Goal: Download file/media: Download file/media

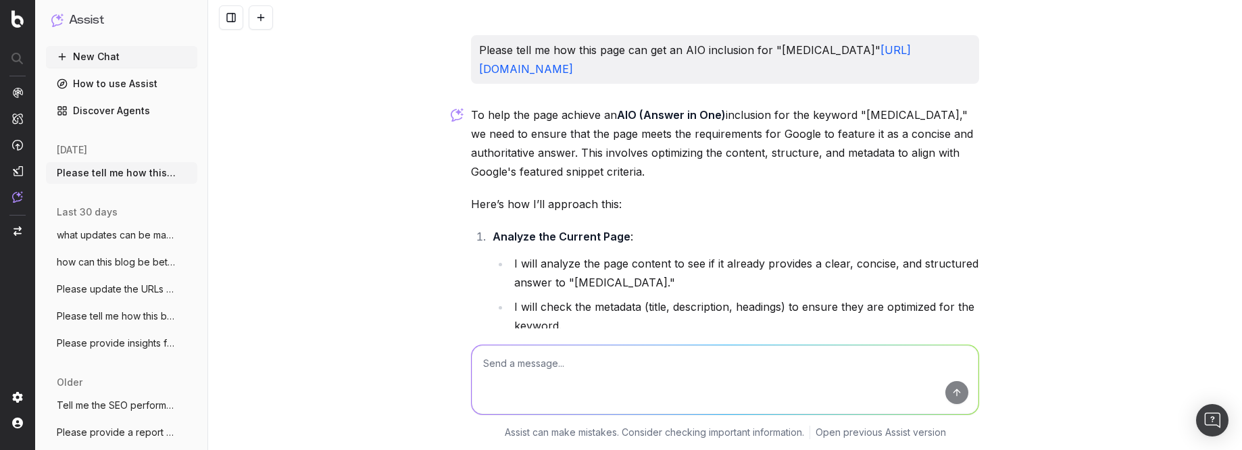
scroll to position [758, 0]
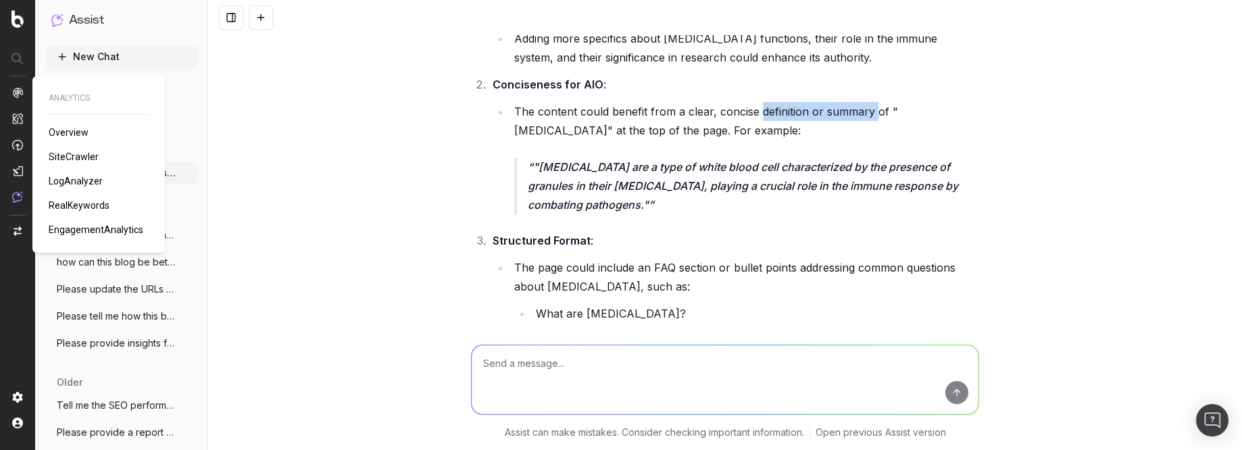
click at [83, 200] on span "RealKeywords" at bounding box center [79, 205] width 61 height 11
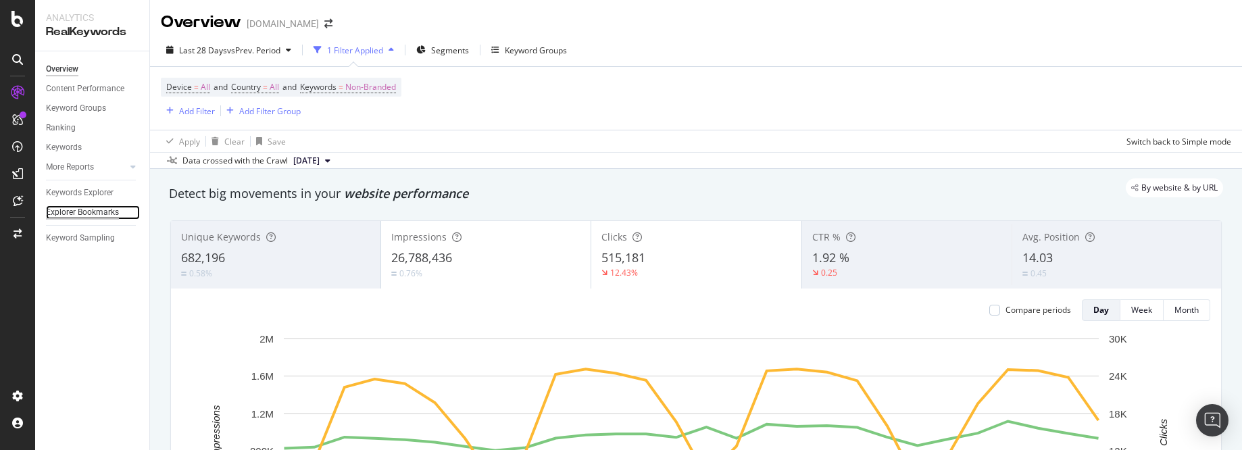
click at [93, 215] on div "Explorer Bookmarks" at bounding box center [82, 212] width 73 height 14
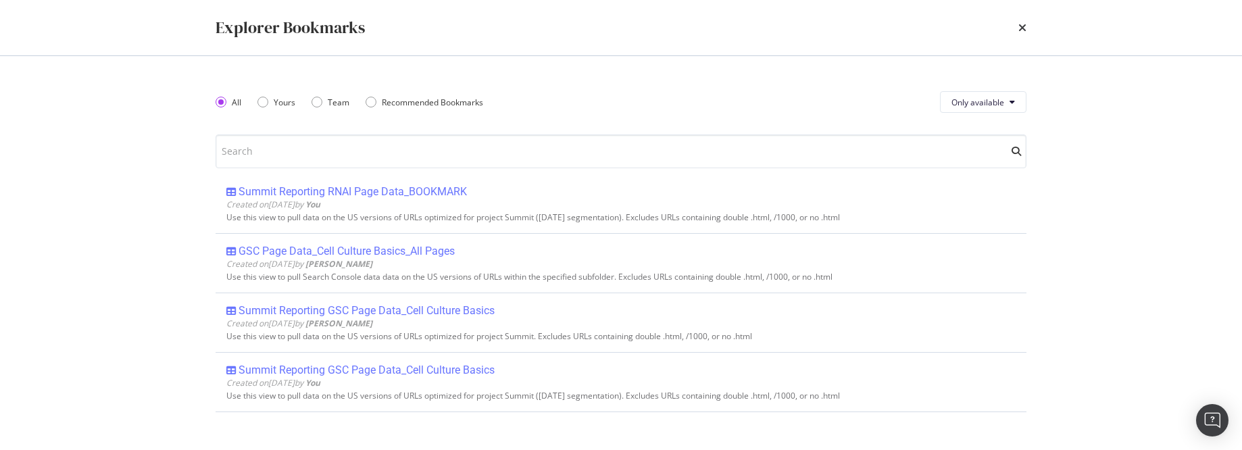
scroll to position [223, 0]
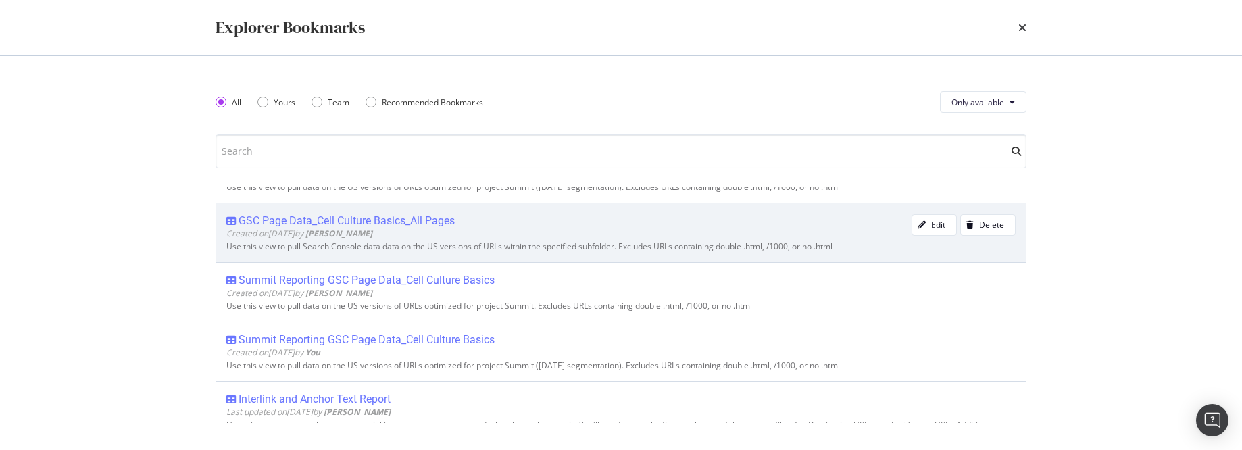
click at [406, 223] on div "GSC Page Data_Cell Culture Basics_All Pages" at bounding box center [347, 221] width 216 height 14
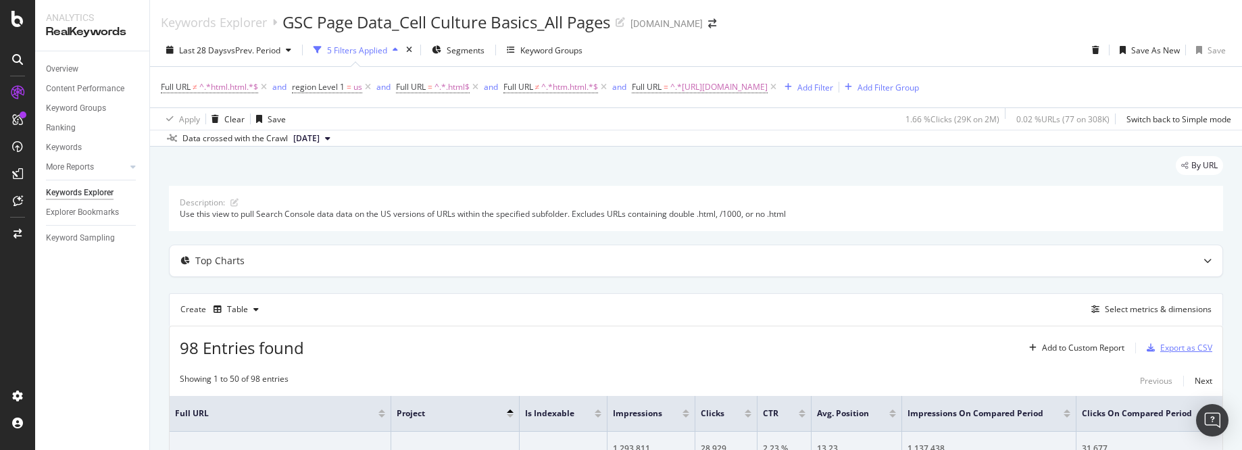
click at [1175, 347] on div "Export as CSV" at bounding box center [1187, 347] width 52 height 11
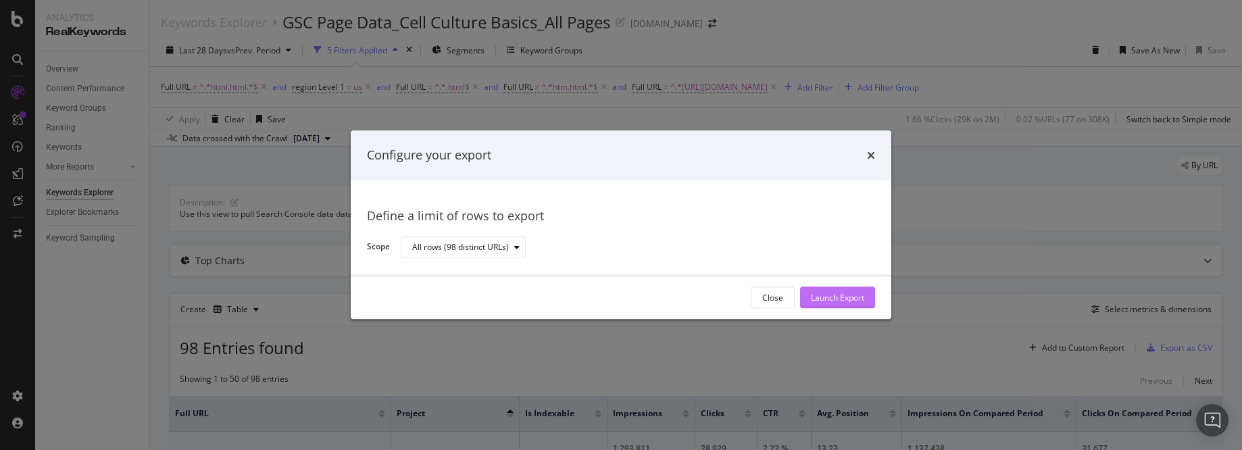
click at [817, 304] on div "Launch Export" at bounding box center [837, 298] width 53 height 20
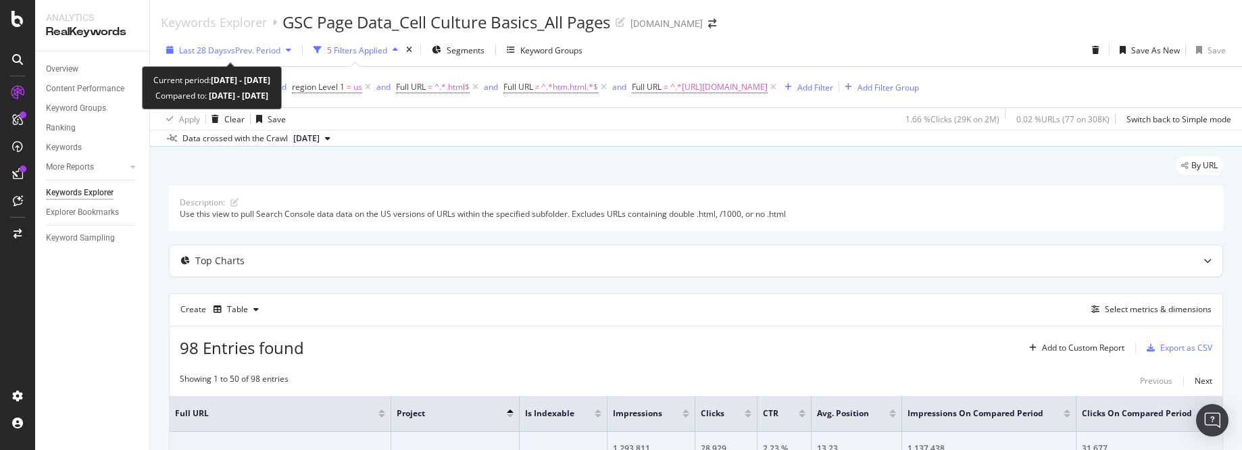
click at [289, 49] on div "button" at bounding box center [289, 50] width 16 height 8
